Goal: Entertainment & Leisure: Consume media (video, audio)

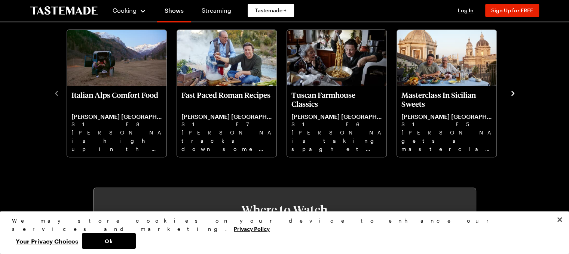
click at [514, 91] on icon "navigate to next item" at bounding box center [512, 93] width 7 height 7
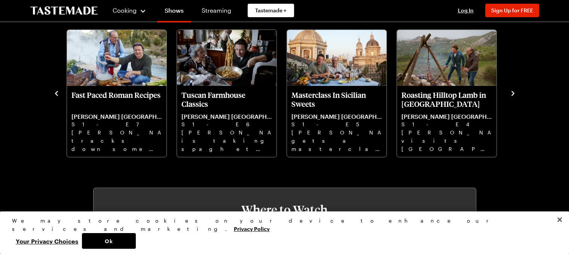
click at [514, 91] on icon "navigate to next item" at bounding box center [512, 93] width 7 height 7
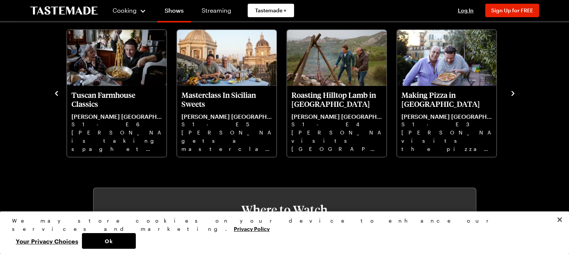
click at [514, 91] on icon "navigate to next item" at bounding box center [512, 93] width 7 height 7
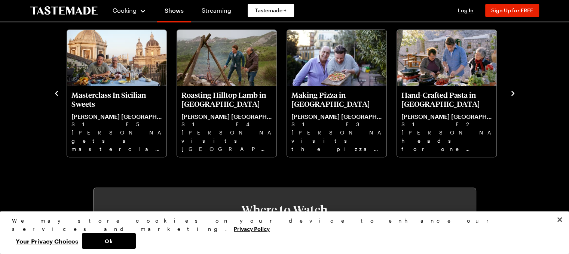
click at [514, 91] on icon "navigate to next item" at bounding box center [512, 93] width 7 height 7
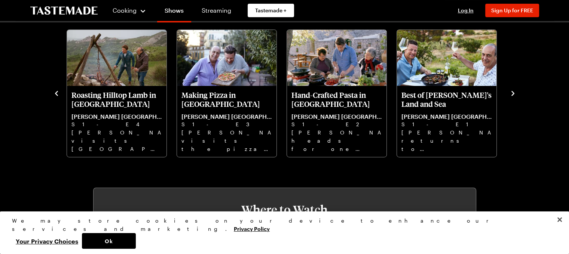
click at [514, 91] on icon "navigate to next item" at bounding box center [512, 93] width 7 height 7
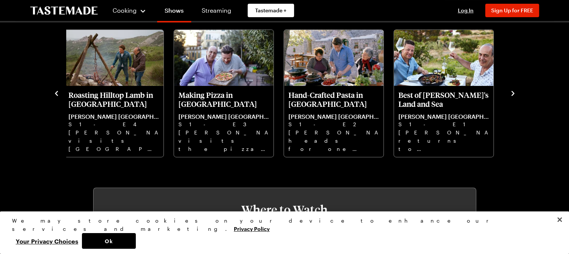
click at [56, 92] on icon "navigate to previous item" at bounding box center [56, 93] width 3 height 5
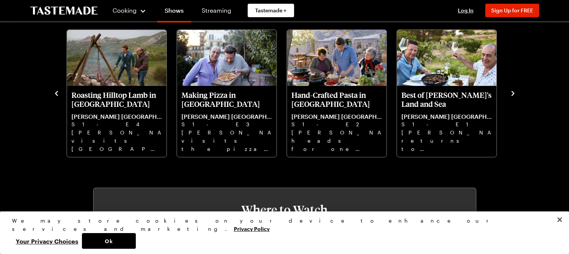
click at [55, 92] on icon "navigate to previous item" at bounding box center [56, 93] width 7 height 7
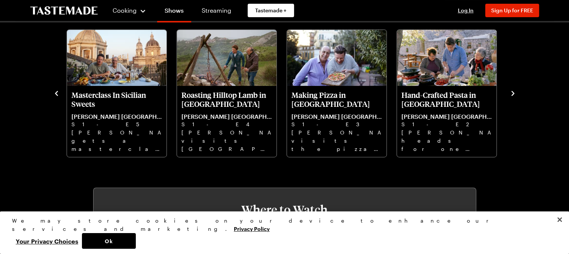
click at [55, 92] on icon "navigate to previous item" at bounding box center [56, 93] width 7 height 7
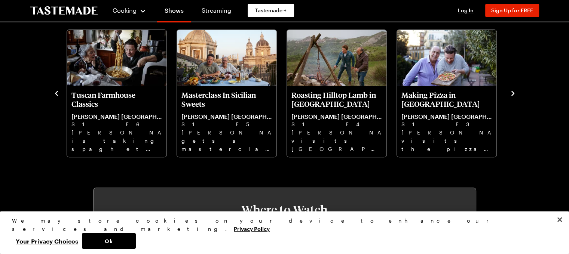
click at [55, 92] on icon "navigate to previous item" at bounding box center [56, 93] width 7 height 7
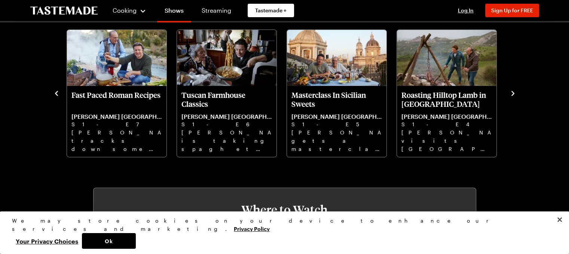
click at [55, 92] on icon "navigate to previous item" at bounding box center [56, 93] width 7 height 7
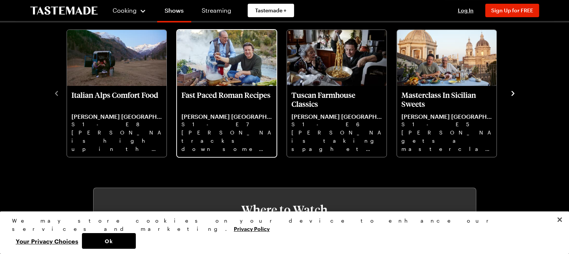
click at [211, 120] on p "S1 - E7" at bounding box center [226, 124] width 91 height 8
